Goal: Task Accomplishment & Management: Use online tool/utility

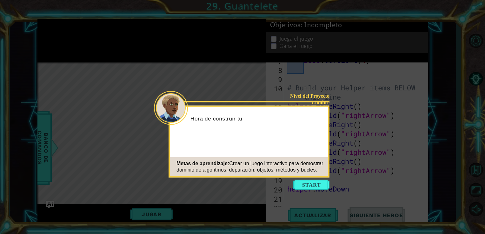
scroll to position [184, 0]
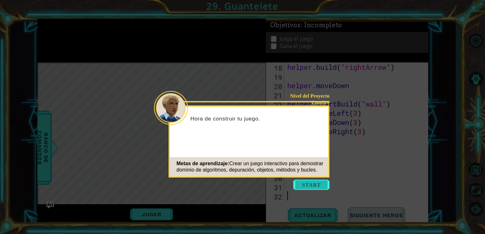
click at [324, 184] on button "Start" at bounding box center [311, 185] width 36 height 10
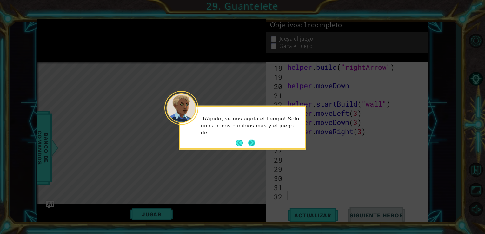
click at [252, 141] on button "Next" at bounding box center [251, 143] width 7 height 7
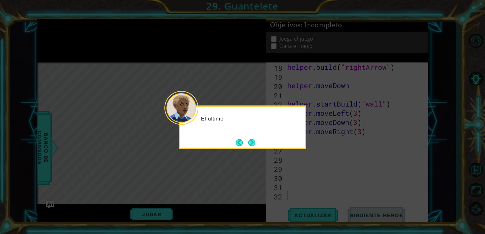
click at [252, 141] on button "Next" at bounding box center [251, 142] width 7 height 7
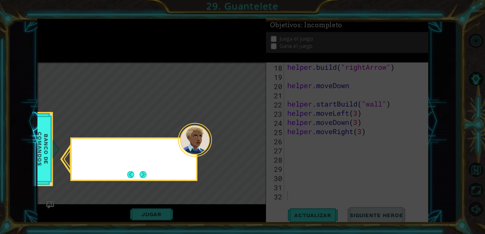
click at [252, 141] on icon at bounding box center [242, 117] width 485 height 234
click at [141, 171] on button "Next" at bounding box center [143, 174] width 7 height 7
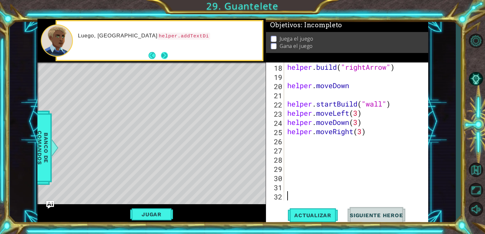
click at [161, 57] on button "Next" at bounding box center [164, 55] width 7 height 7
click at [168, 58] on button "Next" at bounding box center [164, 55] width 7 height 7
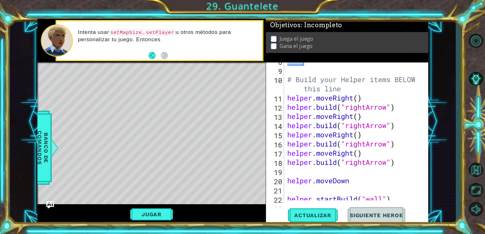
scroll to position [0, 0]
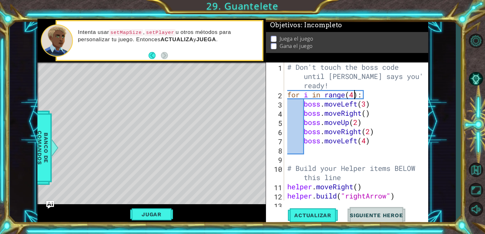
click at [355, 97] on div "# Don't touch the boss code until [PERSON_NAME] says you're ready! for i in ran…" at bounding box center [355, 150] width 139 height 175
click at [368, 104] on div "# Don't touch the boss code until [PERSON_NAME] says you're ready! for i in ran…" at bounding box center [355, 150] width 139 height 175
click at [366, 114] on div "# Don't touch the boss code until [PERSON_NAME] says you're ready! for i in ran…" at bounding box center [355, 150] width 139 height 175
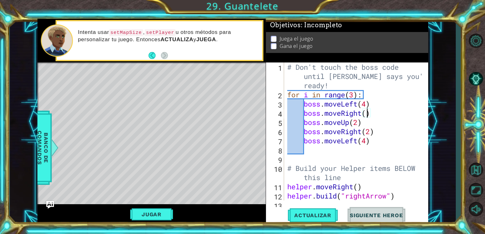
scroll to position [0, 3]
click at [375, 141] on div "# Don't touch the boss code until [PERSON_NAME] says you're ready! for i in ran…" at bounding box center [355, 150] width 139 height 175
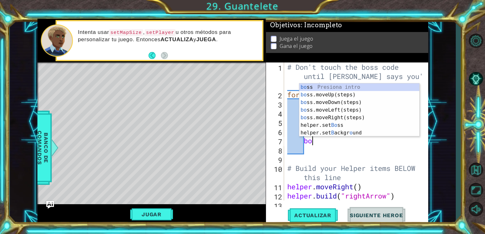
type textarea "b"
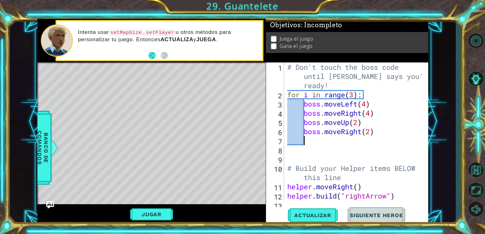
scroll to position [0, 0]
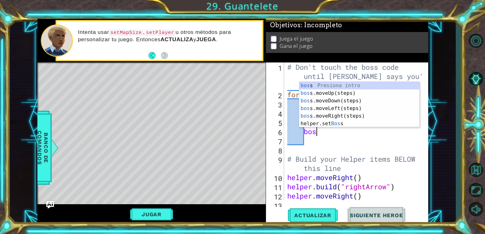
type textarea "b"
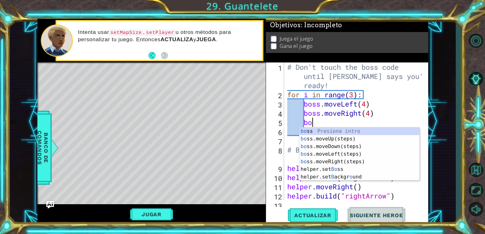
type textarea "b"
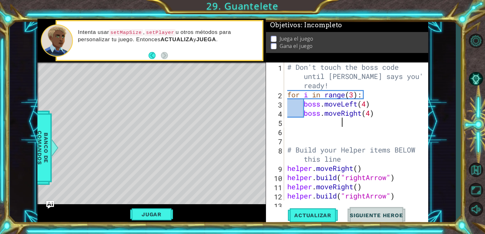
click at [376, 113] on div "# Don't touch the boss code until [PERSON_NAME] says you're ready! for i in ran…" at bounding box center [355, 150] width 139 height 175
click at [286, 150] on div "# Don't touch the boss code until [PERSON_NAME] says you're ready! for i in ran…" at bounding box center [355, 150] width 139 height 175
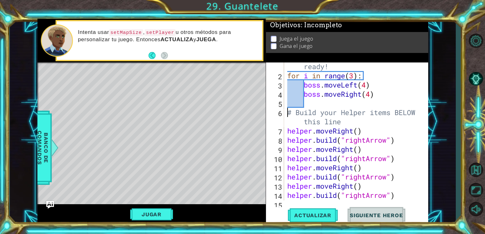
scroll to position [38, 0]
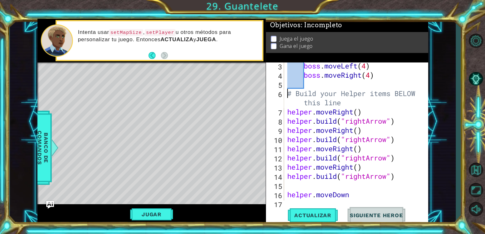
click at [366, 130] on div "boss . moveLeft ( 4 ) boss . moveRight ( 4 ) # Build your Helper items BELOW th…" at bounding box center [355, 139] width 139 height 157
type textarea "helper.move"
type textarea "helper.moveDown"
click at [389, 159] on div "boss . moveLeft ( 4 ) boss . moveRight ( 4 ) # Build your Helper items BELOW th…" at bounding box center [355, 139] width 139 height 157
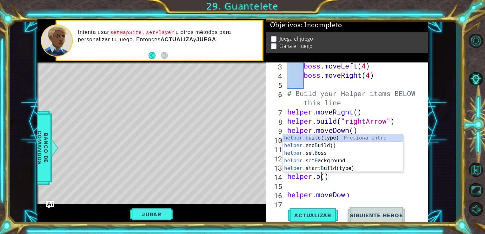
scroll to position [0, 1]
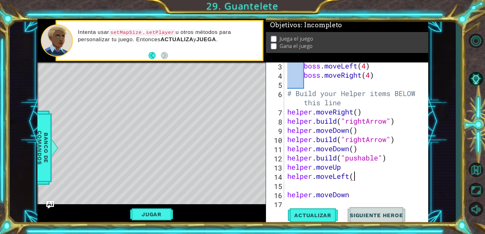
type textarea "helper.moveLeft()"
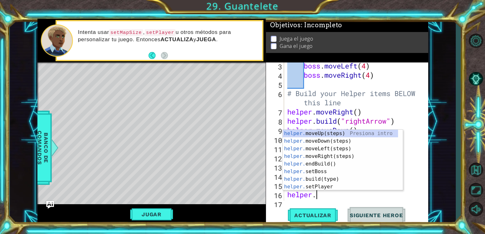
scroll to position [30, 0]
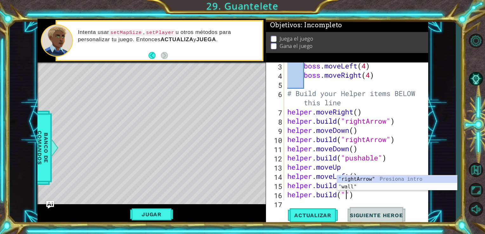
type textarea "[DOMAIN_NAME]("rightArrow")"
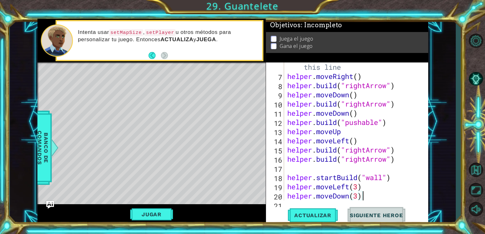
type textarea "helper.moveRight(3)"
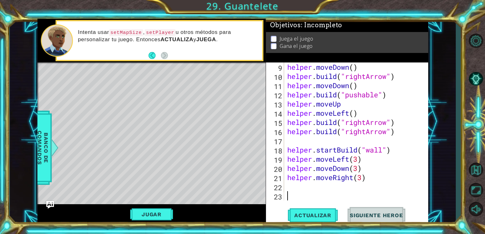
scroll to position [101, 0]
type textarea "helper.startBuild("wall")"
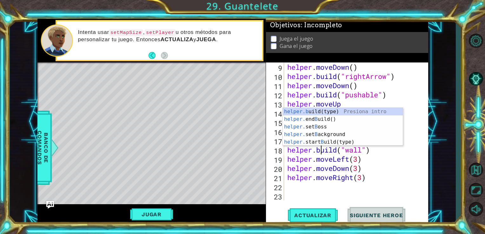
scroll to position [0, 1]
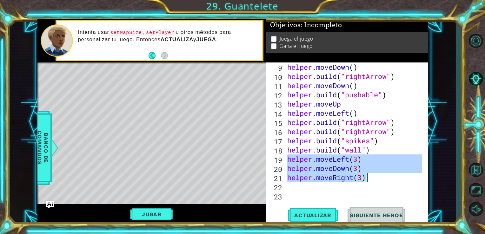
drag, startPoint x: 287, startPoint y: 159, endPoint x: 370, endPoint y: 176, distance: 84.2
click at [370, 176] on div "helper . moveDown ( ) helper . build ( "rightArrow" ) helper . moveDown ( ) hel…" at bounding box center [355, 141] width 139 height 157
type textarea "helper.moveDown(3) helper.moveRight(3)"
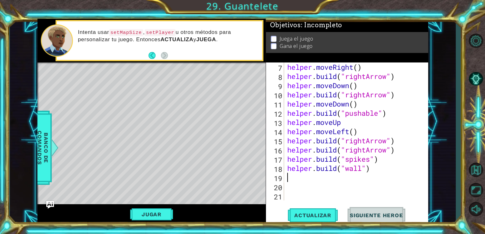
click at [307, 200] on div "helper . moveRight ( ) helper . build ( "rightArrow" ) helper . moveDown ( ) he…" at bounding box center [355, 141] width 139 height 157
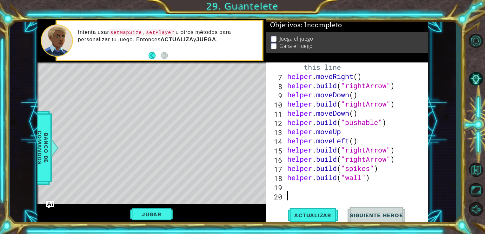
scroll to position [74, 0]
click at [308, 212] on button "Actualizar" at bounding box center [313, 215] width 50 height 16
click at [147, 215] on button "Jugar" at bounding box center [151, 215] width 43 height 12
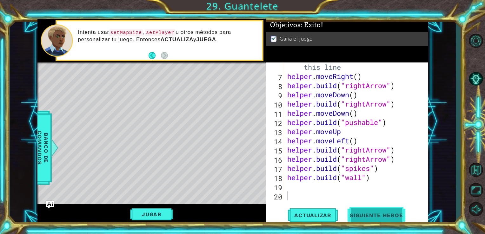
click at [363, 213] on span "Siguiente Heroe" at bounding box center [376, 216] width 66 height 6
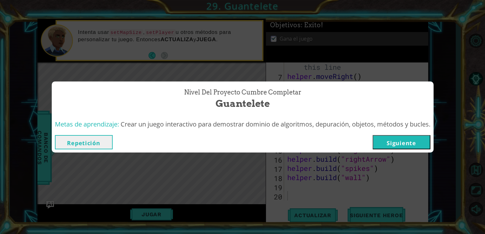
click at [420, 142] on button "Siguiente" at bounding box center [402, 142] width 58 height 14
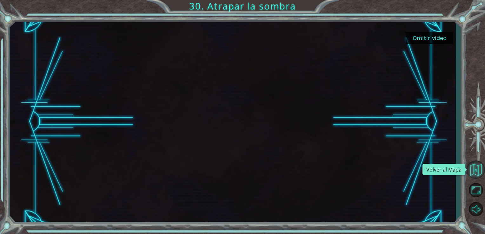
click at [475, 172] on button "Volver al Mapa" at bounding box center [476, 170] width 18 height 18
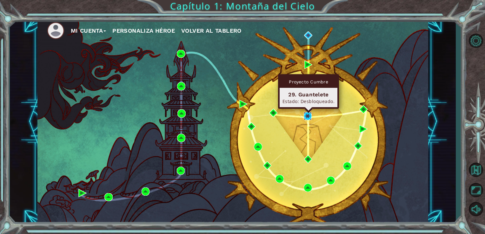
click at [304, 115] on img at bounding box center [308, 116] width 8 height 8
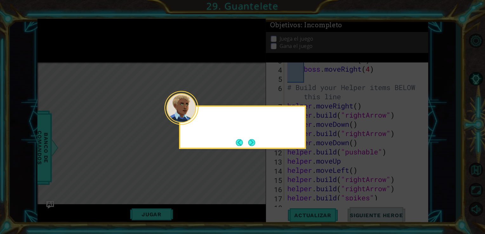
click at [197, 117] on div at bounding box center [181, 108] width 34 height 34
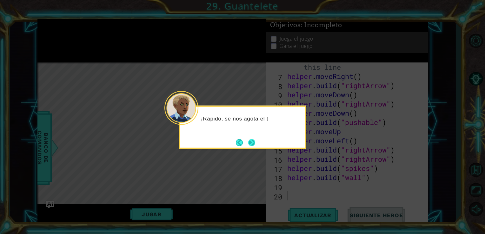
click at [254, 143] on button "Next" at bounding box center [251, 142] width 7 height 7
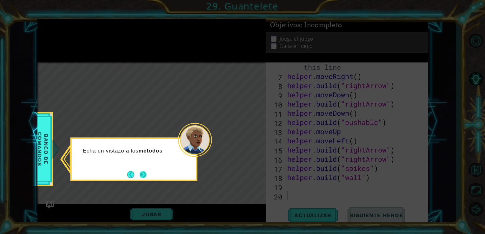
click at [145, 176] on button "Next" at bounding box center [143, 174] width 7 height 7
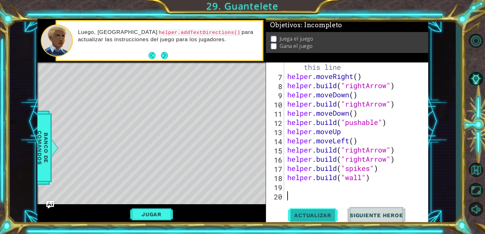
click at [315, 213] on span "Actualizar" at bounding box center [313, 215] width 50 height 6
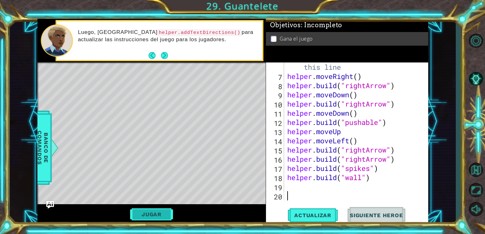
click at [163, 217] on button "Jugar" at bounding box center [151, 215] width 43 height 12
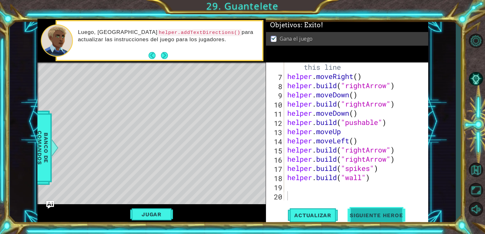
click at [383, 213] on button "Siguiente Heroe" at bounding box center [376, 216] width 66 height 16
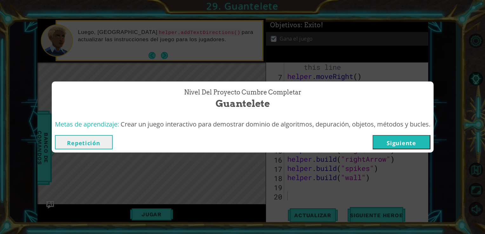
click at [409, 138] on button "Siguiente" at bounding box center [402, 142] width 58 height 14
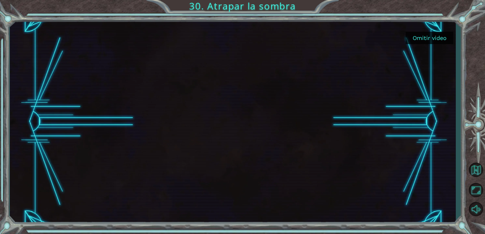
click at [441, 37] on button "Omitir video" at bounding box center [430, 38] width 48 height 12
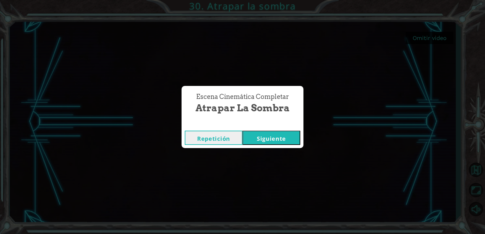
click at [280, 141] on button "Siguiente" at bounding box center [272, 138] width 58 height 14
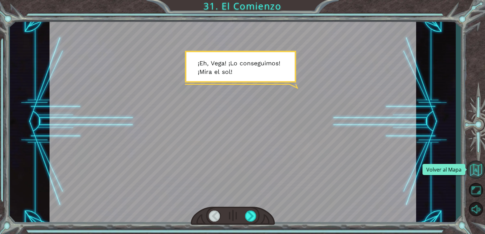
click at [477, 176] on button "Volver al Mapa" at bounding box center [476, 170] width 18 height 18
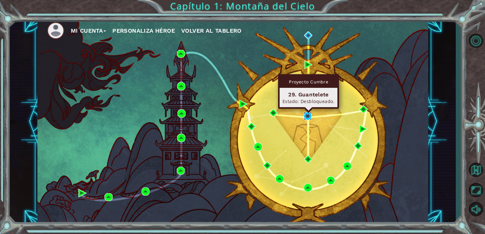
click at [309, 118] on img at bounding box center [308, 116] width 8 height 8
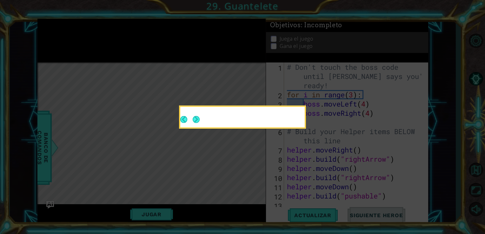
click at [196, 116] on button "Next" at bounding box center [196, 119] width 7 height 7
click at [196, 116] on icon at bounding box center [242, 117] width 485 height 234
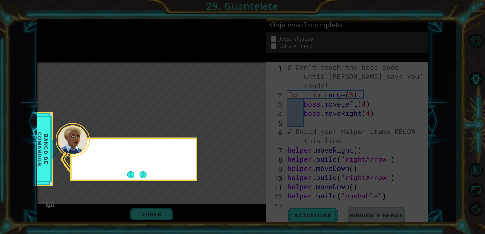
click at [196, 116] on icon at bounding box center [242, 117] width 485 height 234
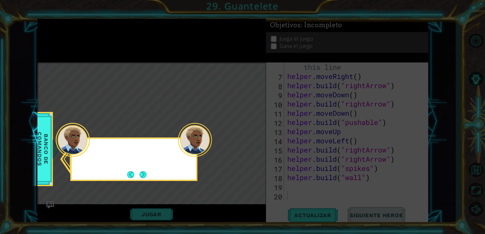
scroll to position [74, 0]
click at [146, 173] on button "Next" at bounding box center [143, 174] width 7 height 7
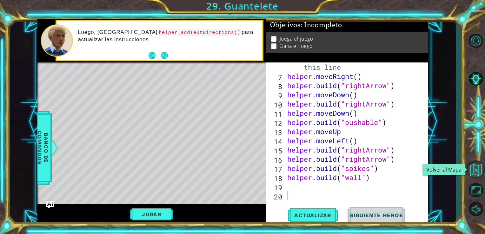
click at [479, 168] on button "Volver al Mapa" at bounding box center [476, 170] width 18 height 18
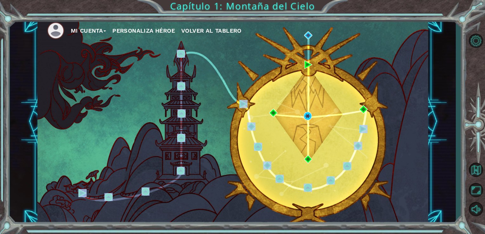
drag, startPoint x: 398, startPoint y: 148, endPoint x: 447, endPoint y: 174, distance: 56.0
click at [447, 174] on div "Mi Cuenta Personaliza Héroe Volver al Tablero" at bounding box center [233, 122] width 446 height 206
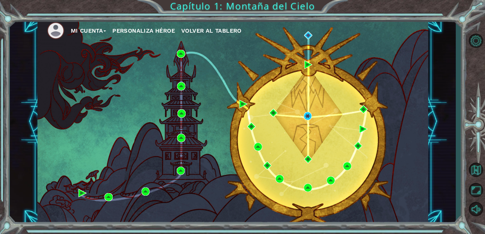
click at [332, 90] on div "Mi Cuenta Personaliza Héroe Volver al Tablero" at bounding box center [232, 122] width 391 height 206
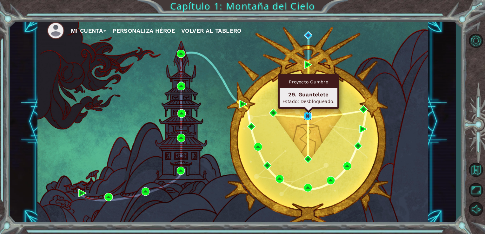
click at [305, 116] on img at bounding box center [308, 116] width 8 height 8
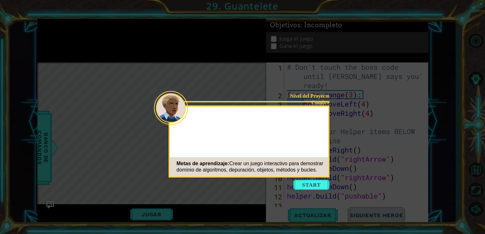
click at [308, 182] on button "Start" at bounding box center [311, 185] width 36 height 10
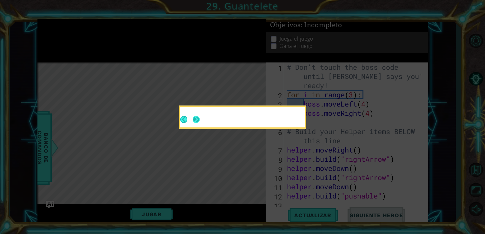
click at [199, 120] on button "Next" at bounding box center [196, 119] width 7 height 7
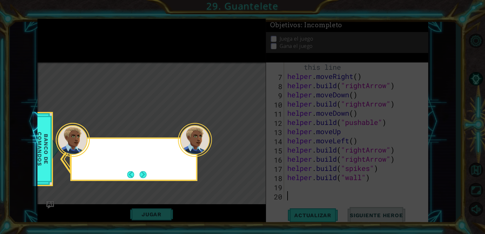
scroll to position [74, 0]
click at [147, 174] on button "Next" at bounding box center [143, 174] width 7 height 7
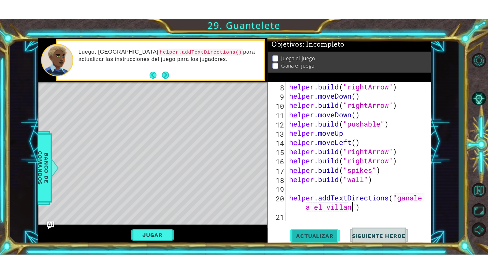
scroll to position [0, 8]
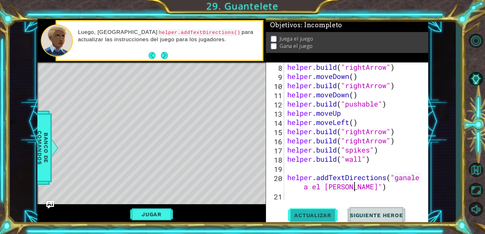
type textarea "helper.addTextDirections("ganale a el [PERSON_NAME]")"
click at [327, 215] on span "Actualizar" at bounding box center [313, 215] width 50 height 6
click at [301, 213] on span "Actualizar" at bounding box center [313, 215] width 50 height 6
click at [162, 53] on button "Next" at bounding box center [164, 55] width 7 height 7
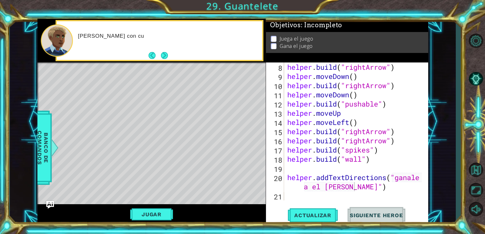
click at [162, 53] on button "Next" at bounding box center [164, 55] width 7 height 7
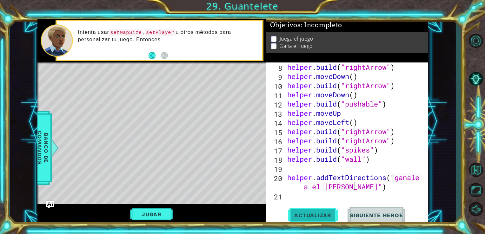
click at [316, 213] on span "Actualizar" at bounding box center [313, 215] width 50 height 6
click at [320, 212] on button "Actualizar" at bounding box center [313, 215] width 50 height 16
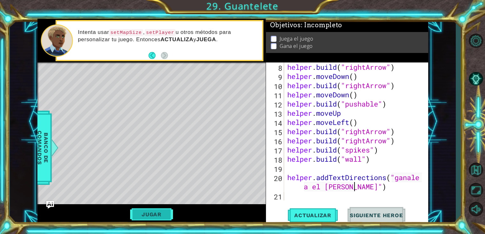
click at [164, 217] on button "Jugar" at bounding box center [151, 215] width 43 height 12
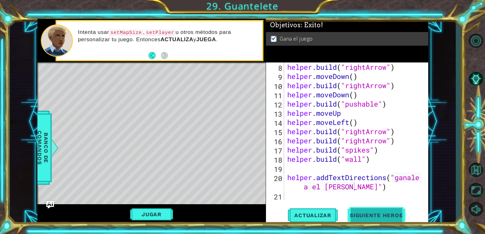
click at [378, 215] on span "Siguiente Heroe" at bounding box center [376, 215] width 66 height 6
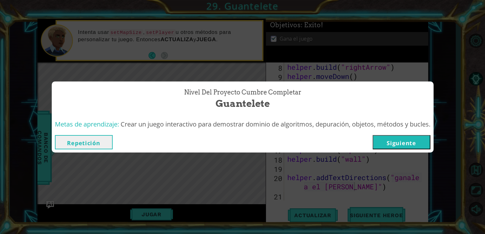
click at [393, 145] on button "Siguiente" at bounding box center [402, 142] width 58 height 14
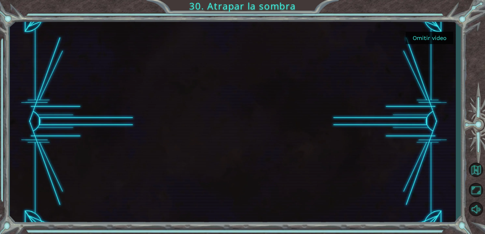
click at [428, 36] on button "Omitir video" at bounding box center [430, 38] width 48 height 12
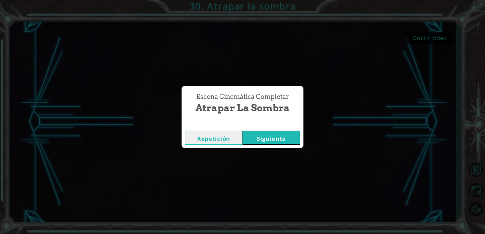
click at [259, 140] on button "Siguiente" at bounding box center [272, 138] width 58 height 14
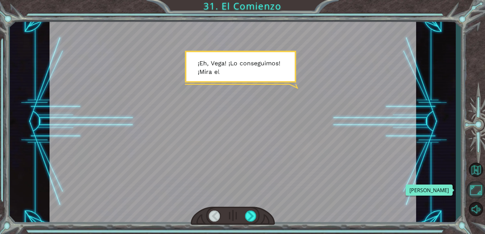
click at [479, 185] on button "Maximizar Navegador" at bounding box center [476, 190] width 18 height 17
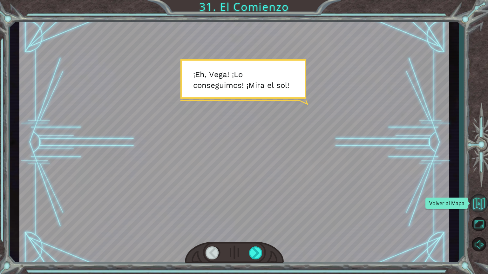
click at [479, 200] on button "Volver al Mapa" at bounding box center [478, 203] width 18 height 18
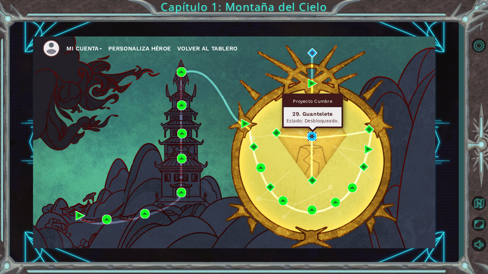
click at [311, 137] on img at bounding box center [312, 137] width 10 height 10
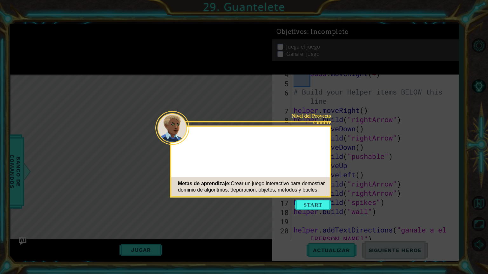
scroll to position [55, 0]
click at [305, 211] on icon at bounding box center [244, 137] width 488 height 274
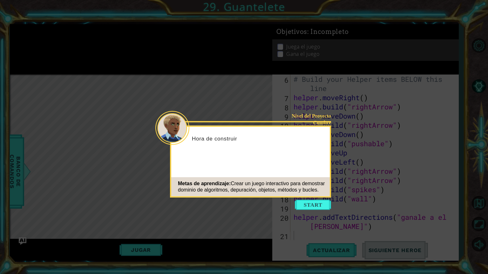
click at [305, 211] on icon at bounding box center [244, 137] width 488 height 274
click at [308, 203] on button "Start" at bounding box center [313, 205] width 36 height 10
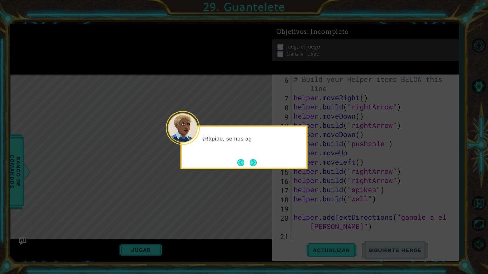
click at [248, 154] on div "¡Rápido, se nos ag" at bounding box center [244, 141] width 124 height 25
click at [254, 160] on button "Next" at bounding box center [253, 162] width 7 height 7
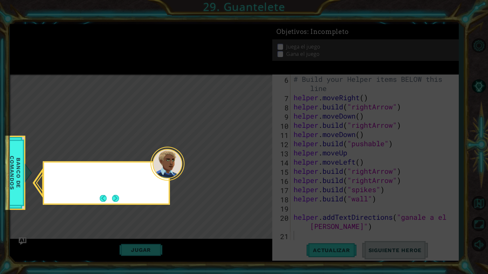
click at [254, 160] on icon at bounding box center [244, 137] width 488 height 274
click at [117, 195] on button "Next" at bounding box center [115, 198] width 7 height 7
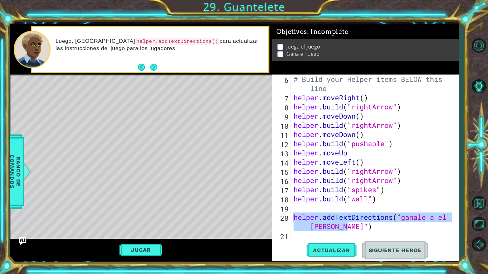
drag, startPoint x: 350, startPoint y: 226, endPoint x: 288, endPoint y: 218, distance: 62.8
click at [288, 218] on div "6 7 8 9 10 11 12 13 14 15 16 17 18 19 20 21 # Build your Helper items BELOW thi…" at bounding box center [364, 158] width 184 height 166
type textarea "helper.addTextDirections("ganale a el [PERSON_NAME]")"
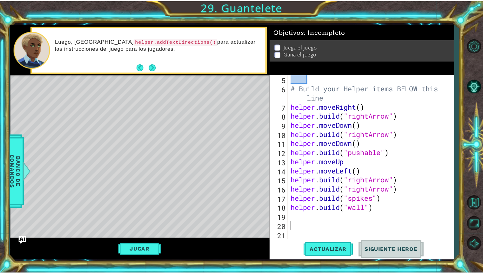
scroll to position [0, 0]
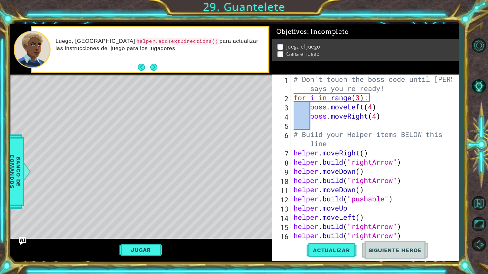
click at [295, 79] on div "# Don't touch the boss code until [PERSON_NAME] says you're ready! for i in ran…" at bounding box center [373, 171] width 163 height 193
type textarea "# Don't touch the boss code until [PERSON_NAME] says you're ready!"
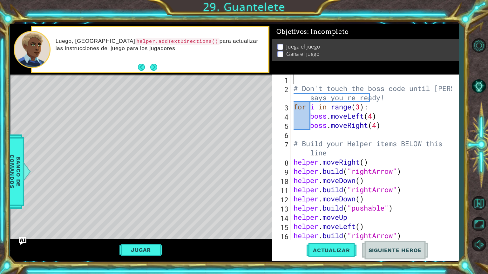
paste textarea "helper.addTextDirections("ganale a el [PERSON_NAME]")"
type textarea "helper.addTextDirections("ganale a el [PERSON_NAME]")"
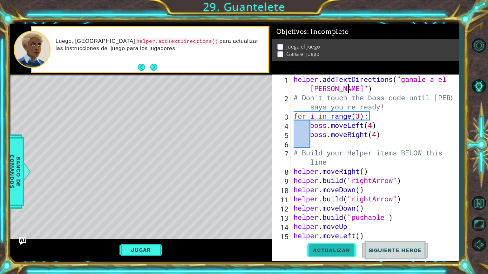
click at [325, 234] on button "Actualizar" at bounding box center [331, 250] width 50 height 19
click at [126, 234] on button "Jugar" at bounding box center [140, 250] width 43 height 12
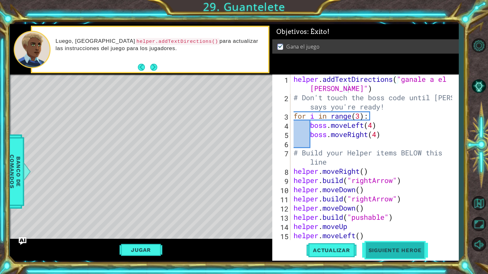
click at [399, 234] on button "Siguiente Heroe" at bounding box center [395, 250] width 66 height 19
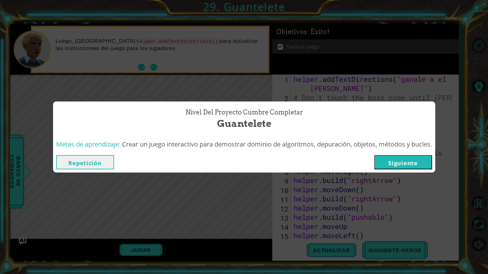
click at [390, 159] on button "Siguiente" at bounding box center [403, 162] width 58 height 14
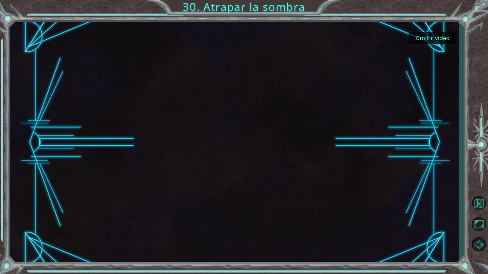
click at [439, 39] on button "Omitir video" at bounding box center [432, 38] width 48 height 12
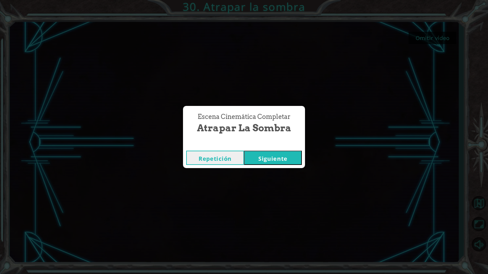
click at [269, 163] on button "Siguiente" at bounding box center [273, 158] width 58 height 14
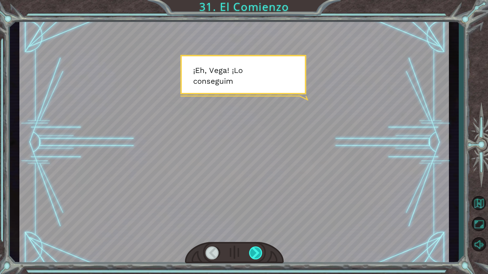
click at [254, 234] on div at bounding box center [256, 253] width 14 height 13
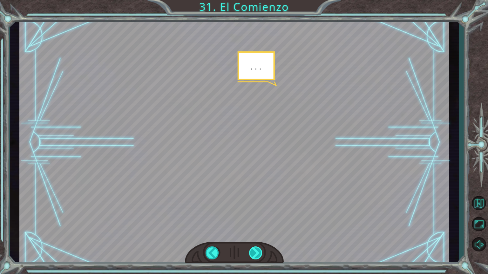
click at [254, 234] on div at bounding box center [256, 253] width 14 height 13
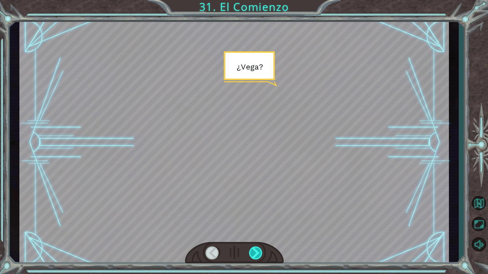
click at [254, 234] on div at bounding box center [256, 253] width 14 height 13
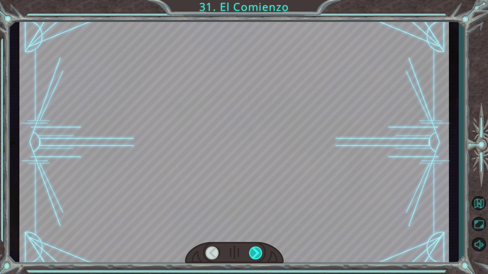
click at [254, 234] on div at bounding box center [256, 253] width 14 height 13
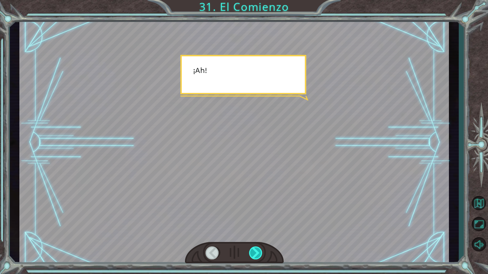
click at [254, 234] on div at bounding box center [256, 253] width 14 height 13
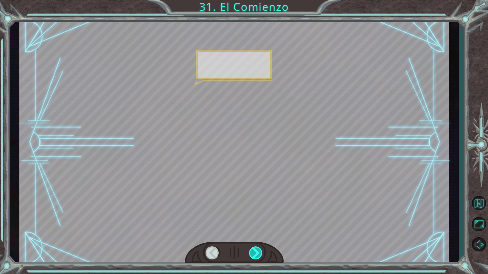
click at [254, 234] on div at bounding box center [256, 253] width 14 height 13
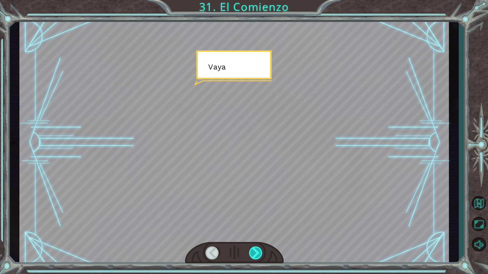
click at [254, 234] on div at bounding box center [256, 253] width 14 height 13
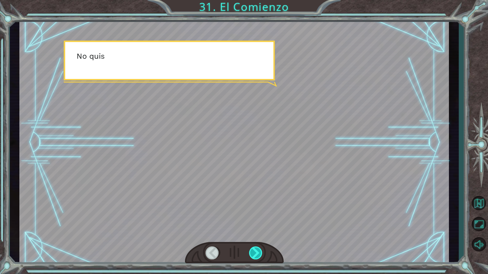
click at [254, 234] on div at bounding box center [256, 253] width 14 height 13
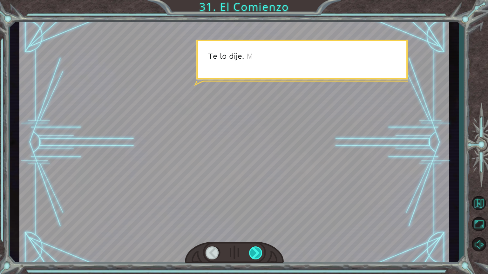
click at [254, 234] on div at bounding box center [256, 253] width 14 height 13
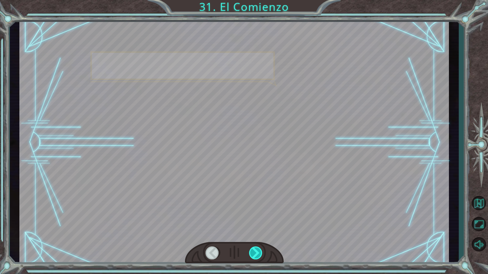
click at [254, 234] on div at bounding box center [256, 253] width 14 height 13
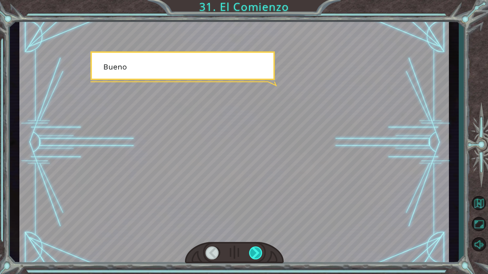
click at [254, 234] on div at bounding box center [256, 253] width 14 height 13
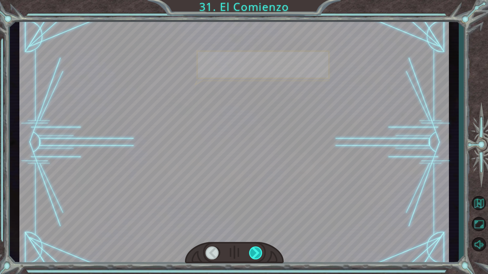
click at [254, 234] on div at bounding box center [256, 253] width 14 height 13
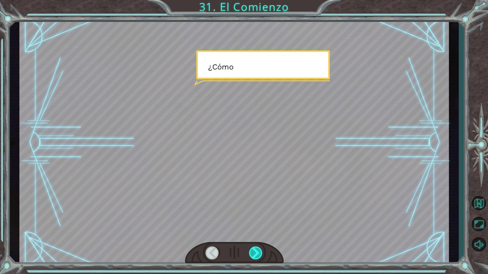
click at [254, 234] on div at bounding box center [256, 253] width 14 height 13
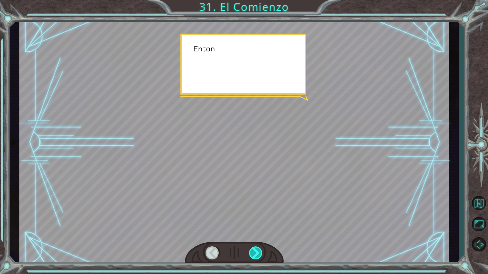
click at [254, 234] on div at bounding box center [256, 253] width 14 height 13
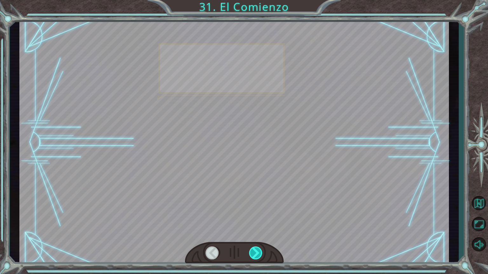
click at [254, 234] on div at bounding box center [256, 253] width 14 height 13
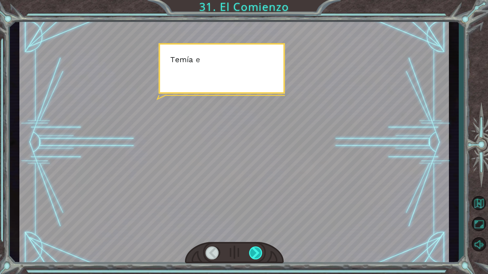
click at [254, 234] on div at bounding box center [256, 253] width 14 height 13
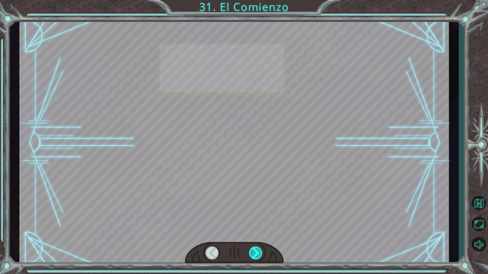
click at [254, 234] on div at bounding box center [256, 253] width 14 height 13
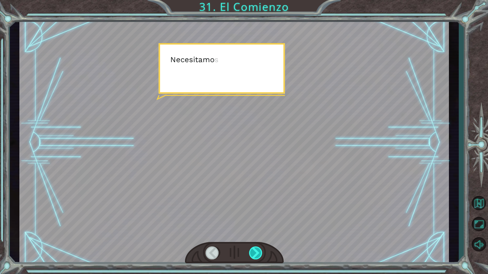
click at [254, 234] on div at bounding box center [256, 253] width 14 height 13
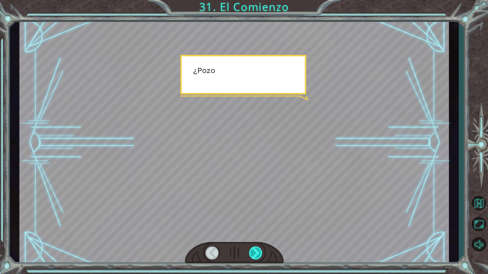
click at [254, 234] on div at bounding box center [256, 253] width 14 height 13
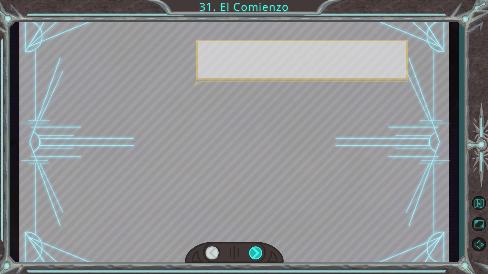
click at [254, 234] on div at bounding box center [256, 253] width 14 height 13
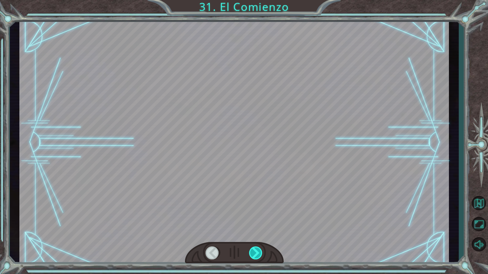
click at [254, 234] on div at bounding box center [256, 253] width 14 height 13
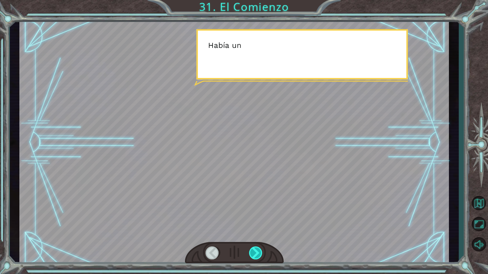
click at [254, 234] on div at bounding box center [256, 253] width 14 height 13
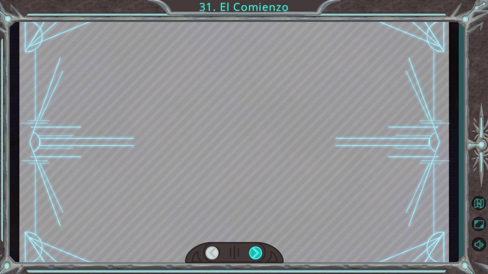
click at [254, 234] on div at bounding box center [256, 253] width 14 height 13
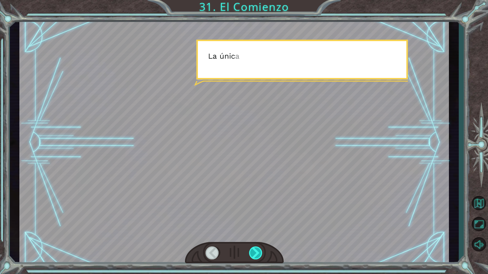
click at [254, 234] on div at bounding box center [256, 253] width 14 height 13
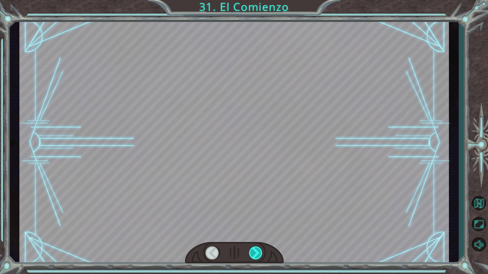
click at [254, 234] on div at bounding box center [256, 253] width 14 height 13
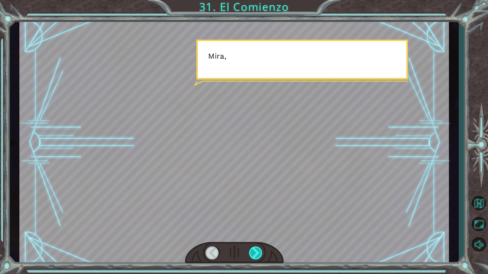
click at [254, 234] on div at bounding box center [256, 253] width 14 height 13
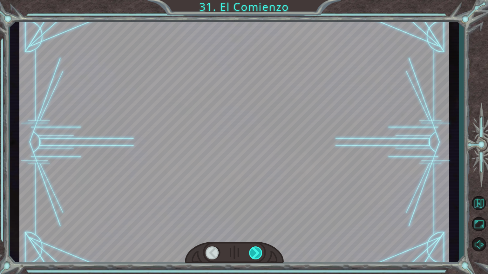
click at [254, 234] on div at bounding box center [256, 253] width 14 height 13
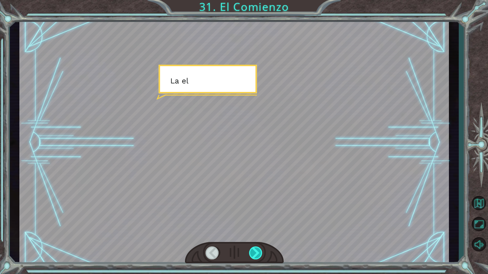
click at [254, 234] on div at bounding box center [256, 253] width 14 height 13
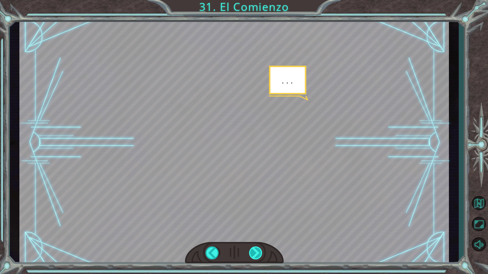
click at [250, 234] on div at bounding box center [256, 253] width 14 height 13
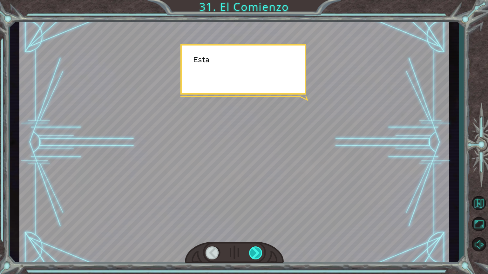
click at [250, 234] on div at bounding box center [256, 253] width 14 height 13
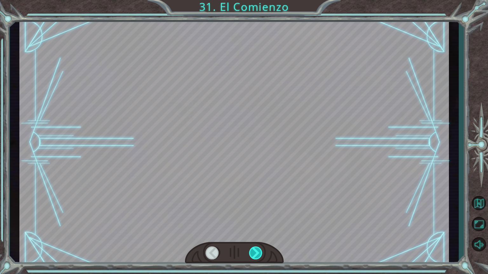
click at [250, 234] on div at bounding box center [256, 253] width 14 height 13
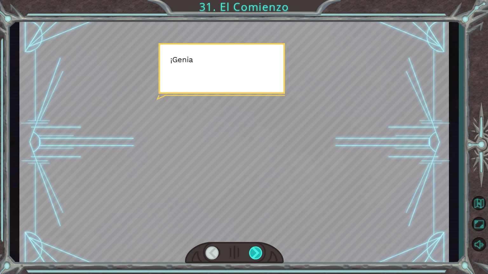
click at [250, 234] on div at bounding box center [256, 253] width 14 height 13
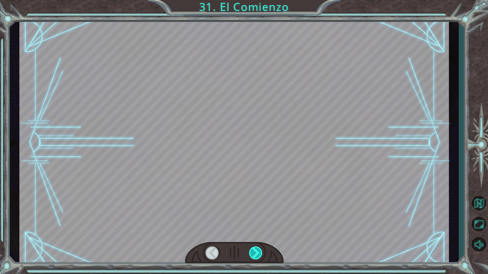
click at [250, 234] on div at bounding box center [256, 253] width 14 height 13
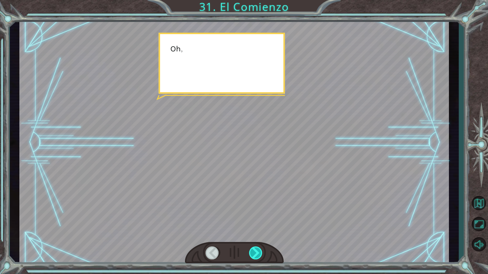
click at [250, 234] on div at bounding box center [256, 253] width 14 height 13
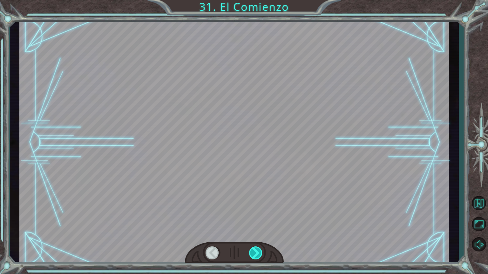
click at [250, 234] on div at bounding box center [256, 253] width 14 height 13
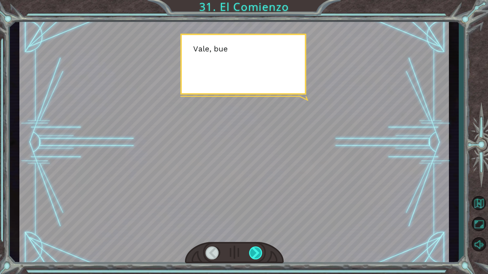
click at [250, 234] on div at bounding box center [256, 253] width 14 height 13
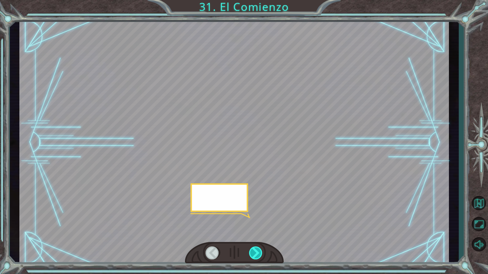
click at [250, 234] on div at bounding box center [256, 253] width 14 height 13
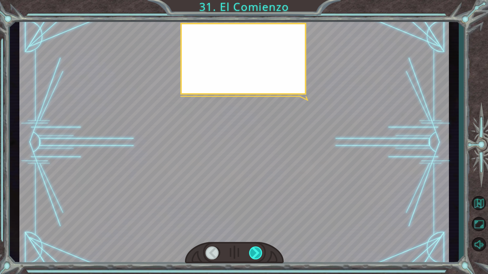
click at [250, 234] on div at bounding box center [256, 253] width 14 height 13
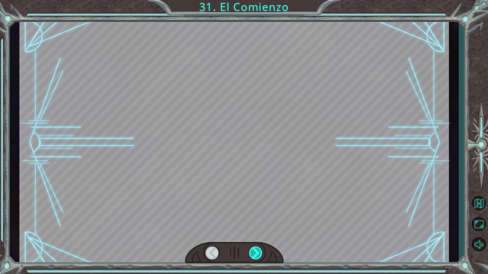
click at [250, 234] on div at bounding box center [256, 253] width 14 height 13
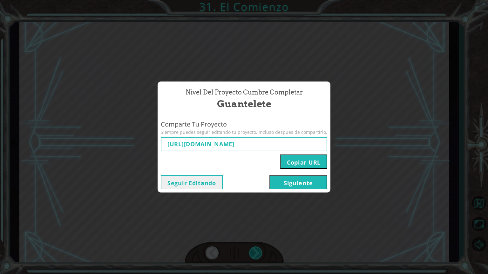
type input "[URL][DOMAIN_NAME]"
click at [303, 181] on button "Siguiente" at bounding box center [298, 182] width 58 height 14
